Goal: Navigation & Orientation: Understand site structure

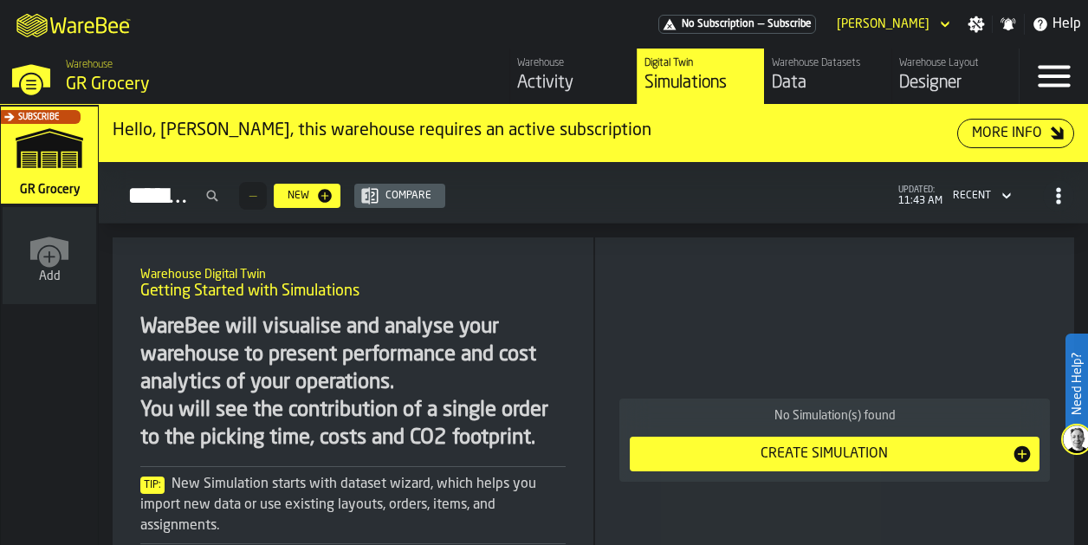
click at [917, 75] on div "Designer" at bounding box center [955, 83] width 113 height 24
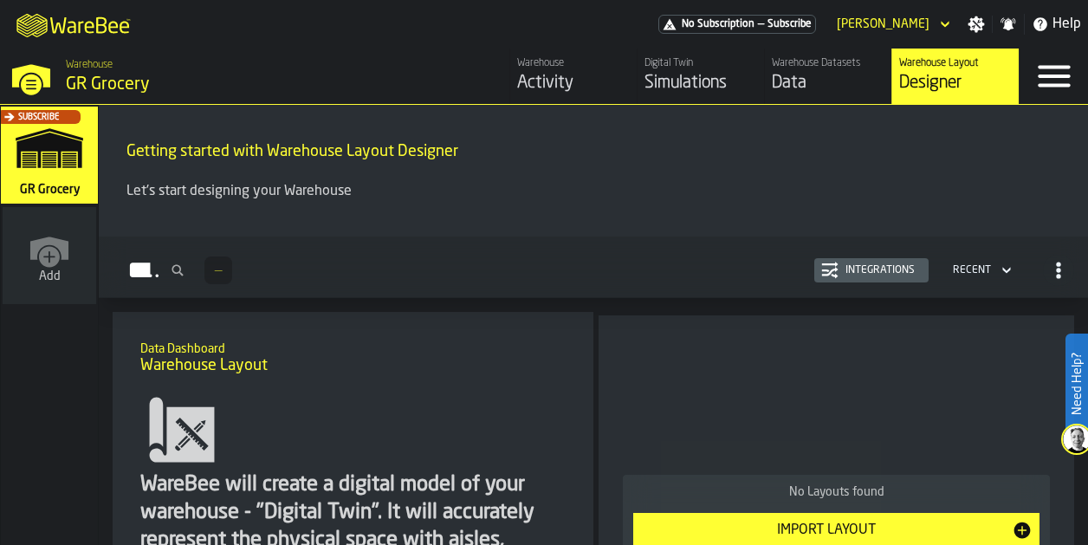
click at [813, 91] on div "Data" at bounding box center [828, 83] width 113 height 24
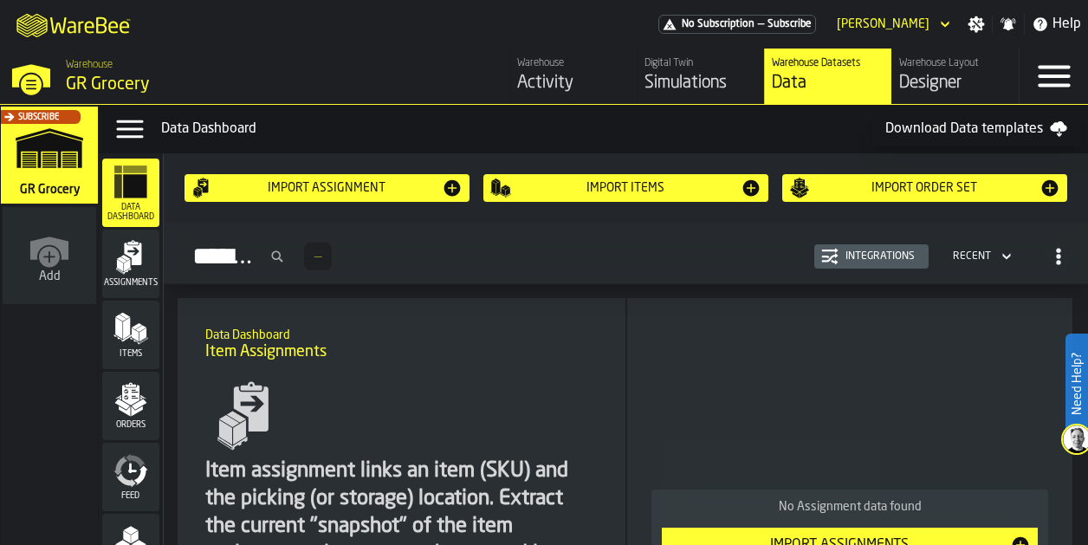
click at [574, 93] on div "Activity" at bounding box center [573, 83] width 113 height 24
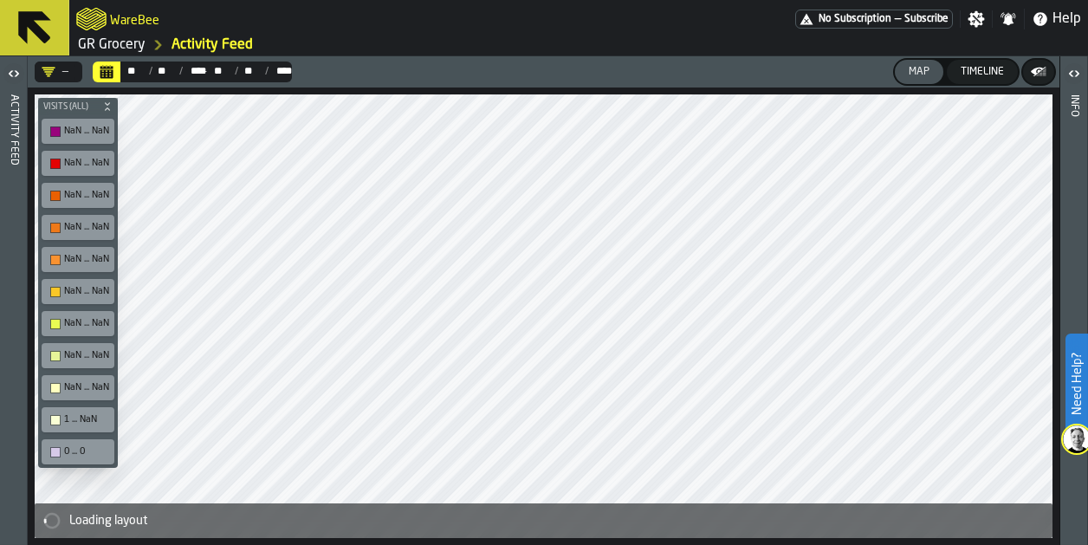
click at [23, 39] on icon at bounding box center [34, 27] width 33 height 33
click at [1063, 28] on span "Help" at bounding box center [1067, 19] width 29 height 21
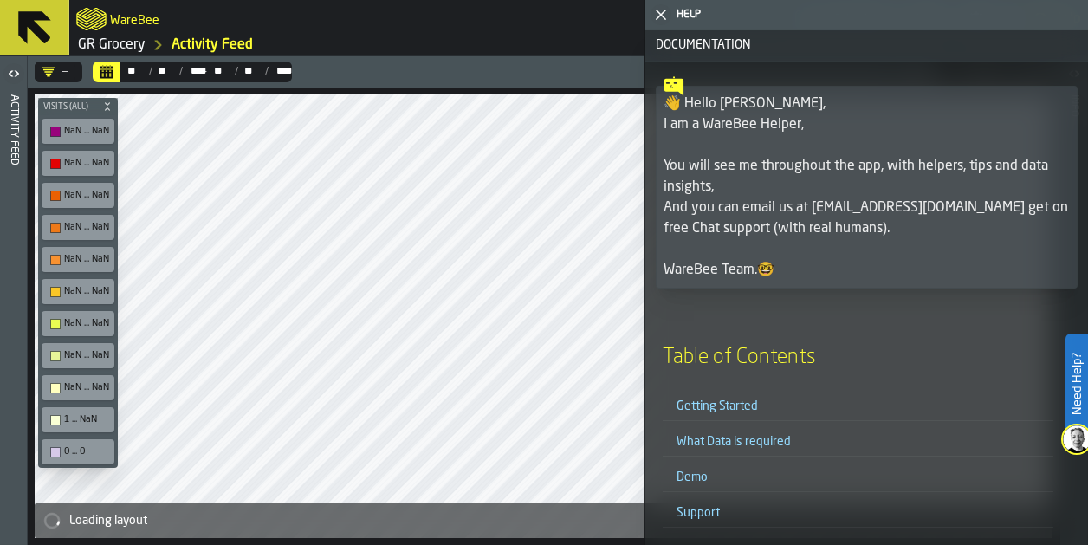
click at [688, 476] on link "Demo" at bounding box center [692, 477] width 31 height 12
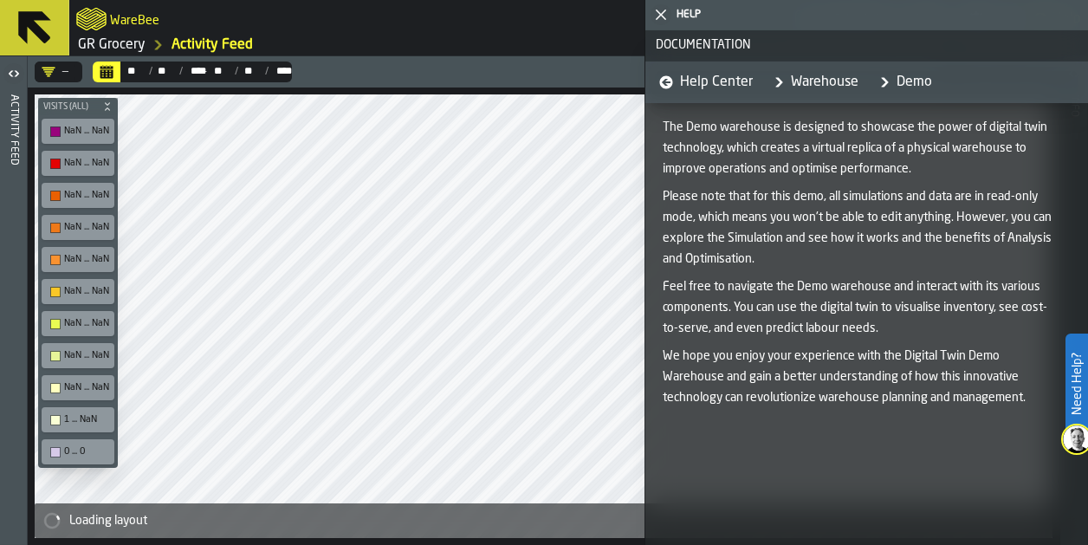
click at [659, 22] on icon "button-toggle-Close me" at bounding box center [661, 14] width 21 height 21
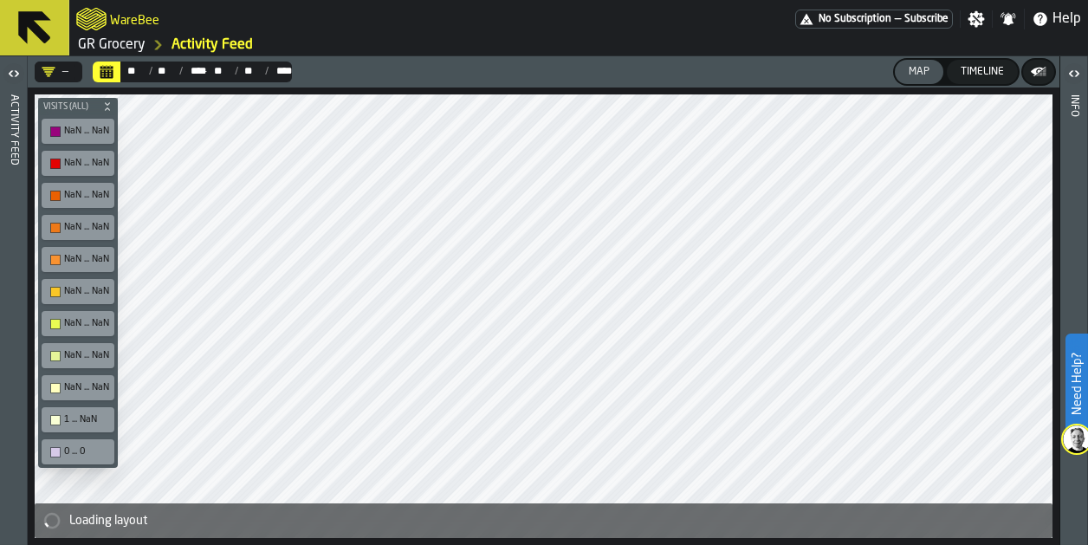
click at [981, 23] on icon "button-toggle-Settings" at bounding box center [976, 18] width 17 height 17
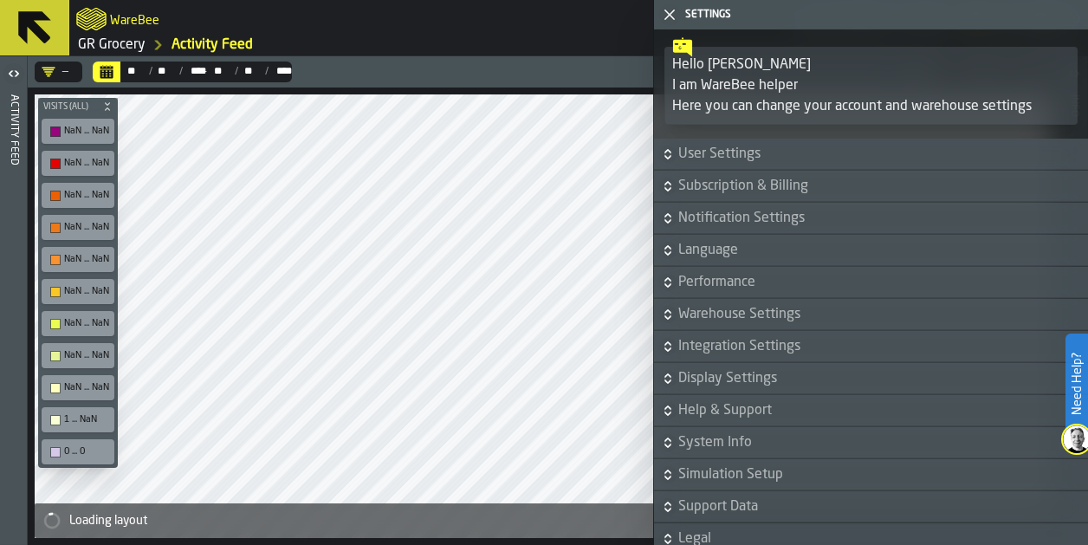
click at [662, 18] on icon "button-toggle-Close me" at bounding box center [669, 14] width 21 height 21
